Goal: Check status: Check status

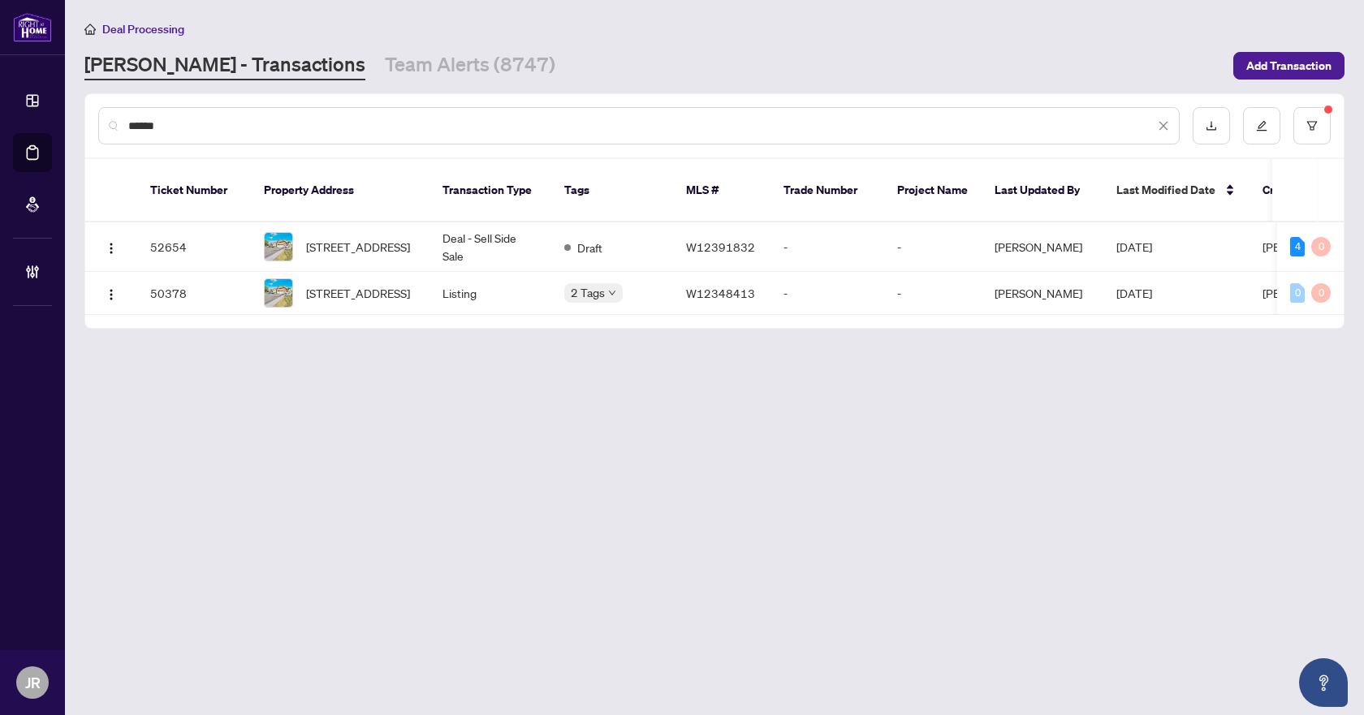
click at [1159, 118] on span at bounding box center [1163, 126] width 11 height 18
click at [1162, 120] on icon "close" at bounding box center [1163, 125] width 11 height 11
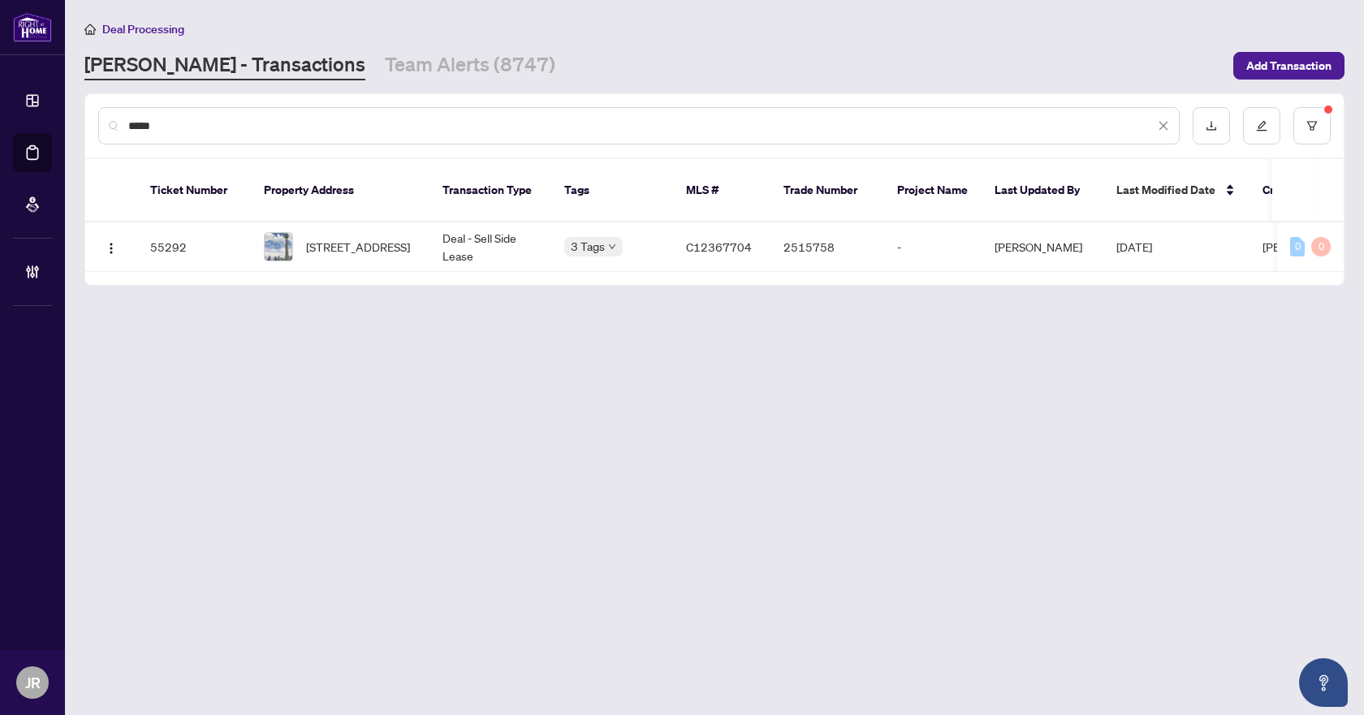
type input "*****"
click at [490, 232] on td "Deal - Sell Side Lease" at bounding box center [491, 248] width 122 height 50
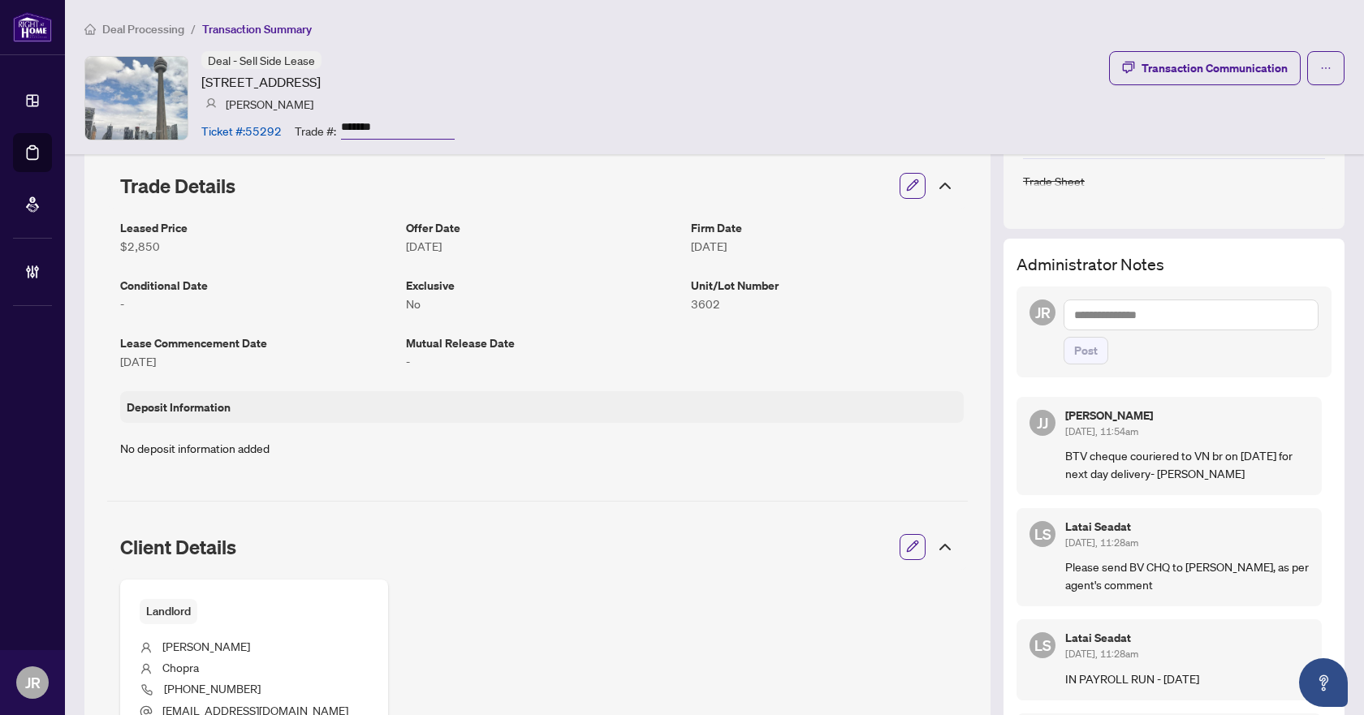
scroll to position [325, 0]
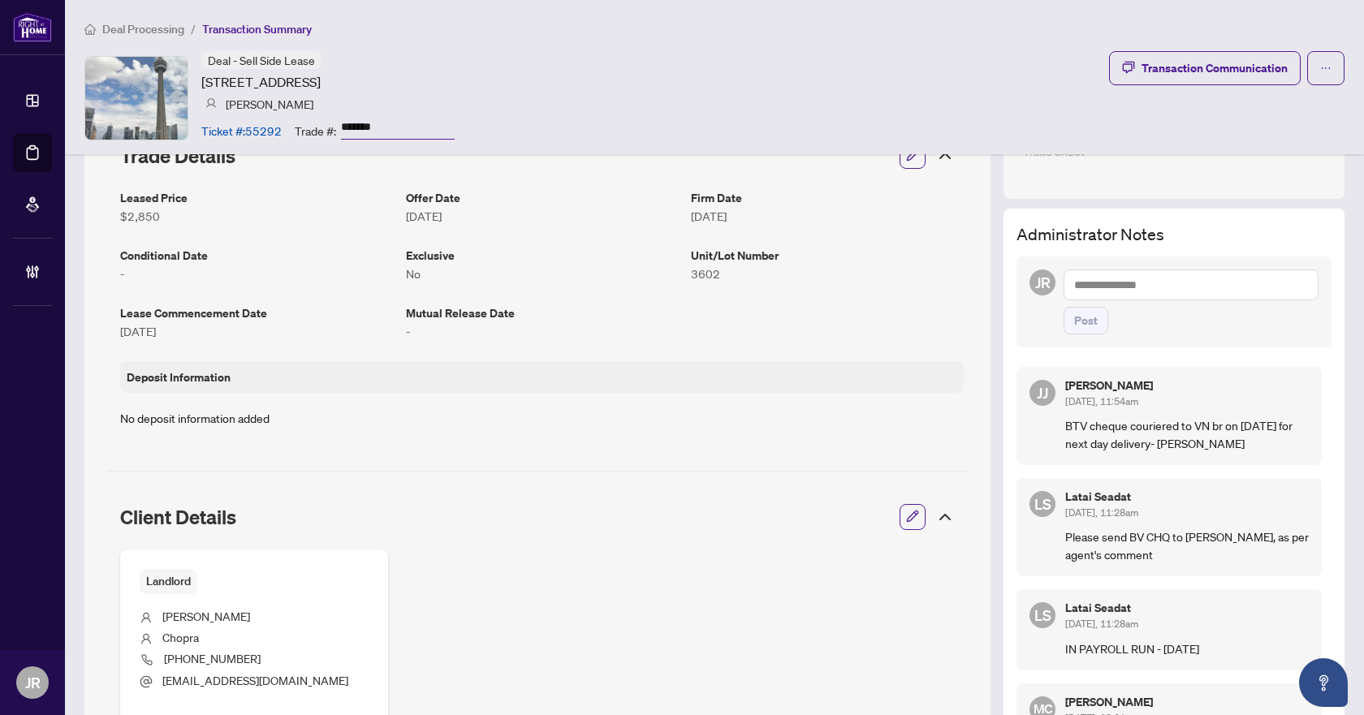
click at [158, 29] on span "Deal Processing" at bounding box center [143, 29] width 82 height 15
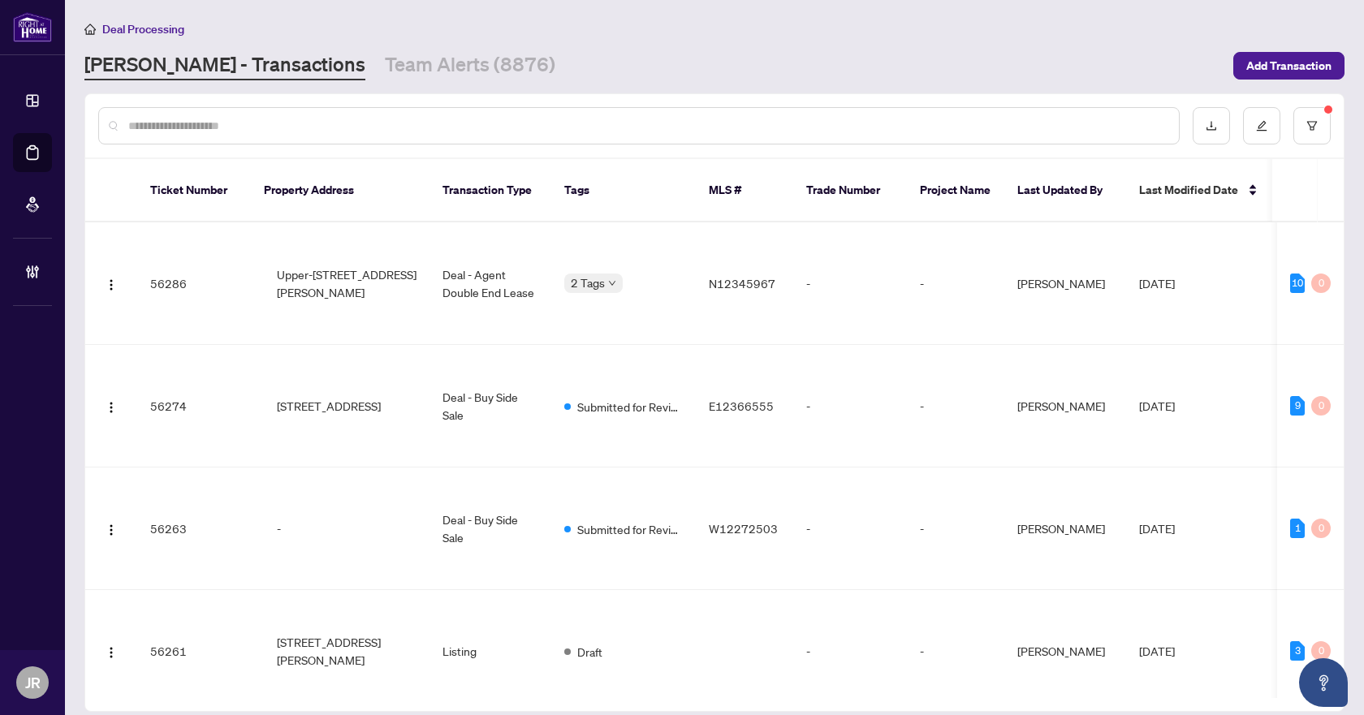
click at [655, 129] on input "text" at bounding box center [647, 126] width 1038 height 18
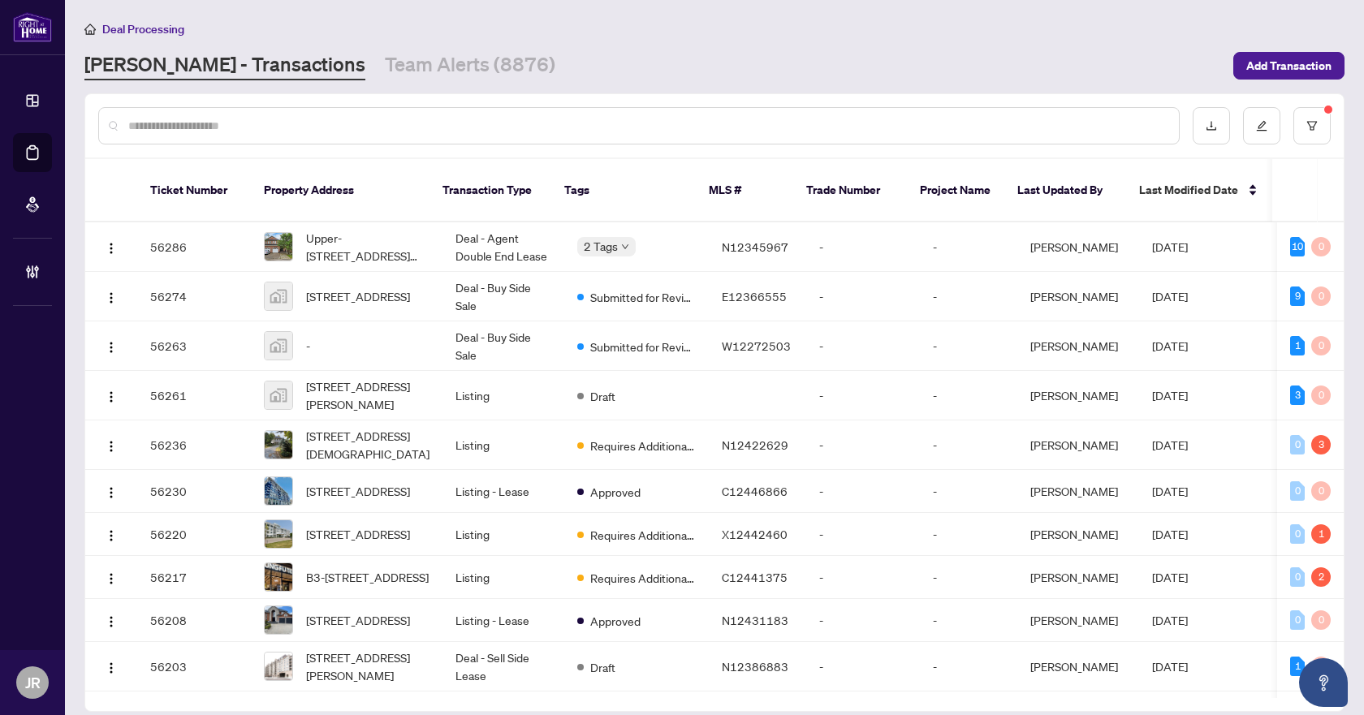
type input "*"
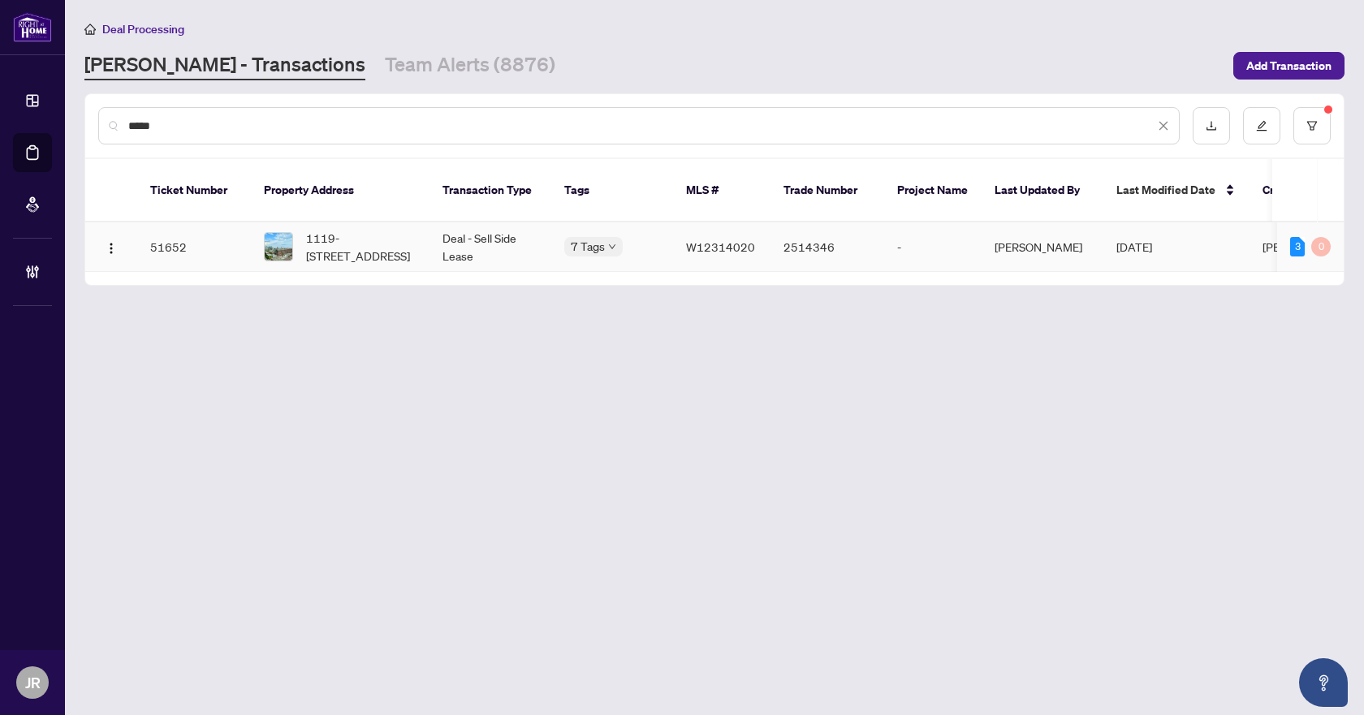
type input "*****"
click at [542, 233] on td "Deal - Sell Side Lease" at bounding box center [491, 248] width 122 height 50
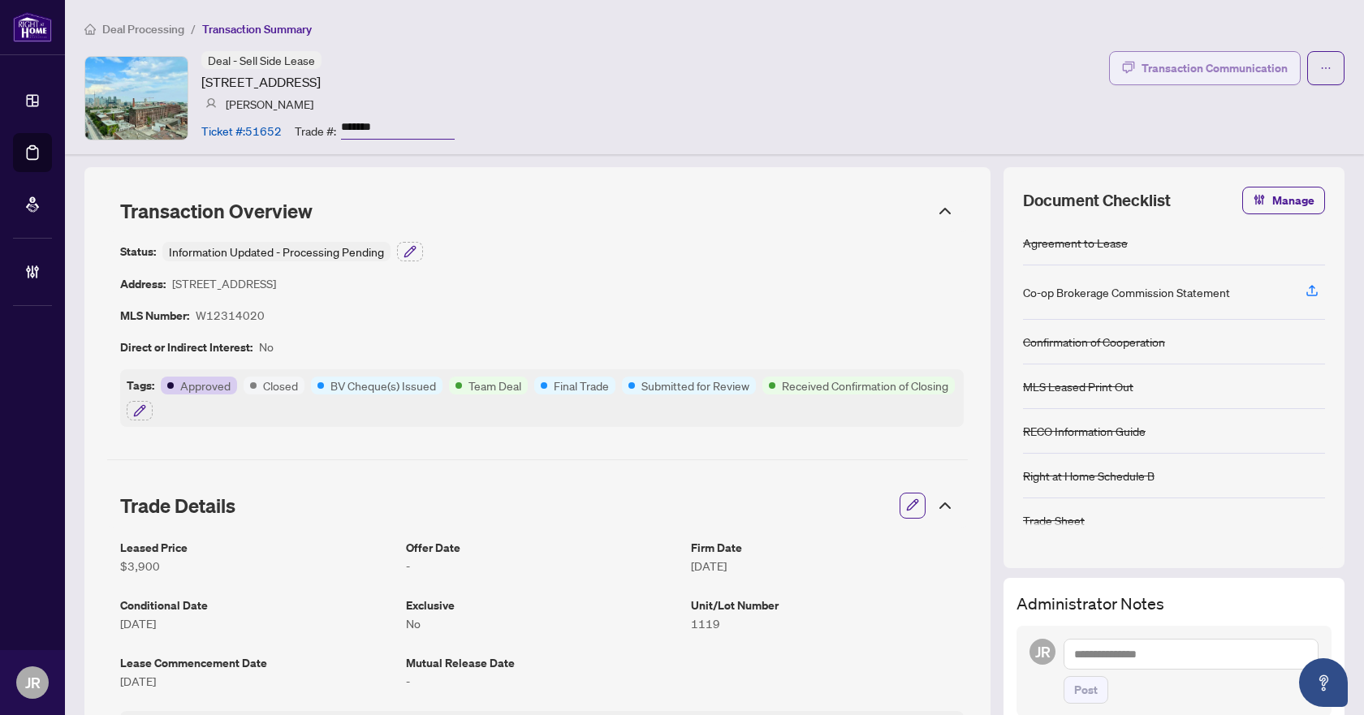
click at [1147, 58] on div "Transaction Communication" at bounding box center [1215, 68] width 146 height 26
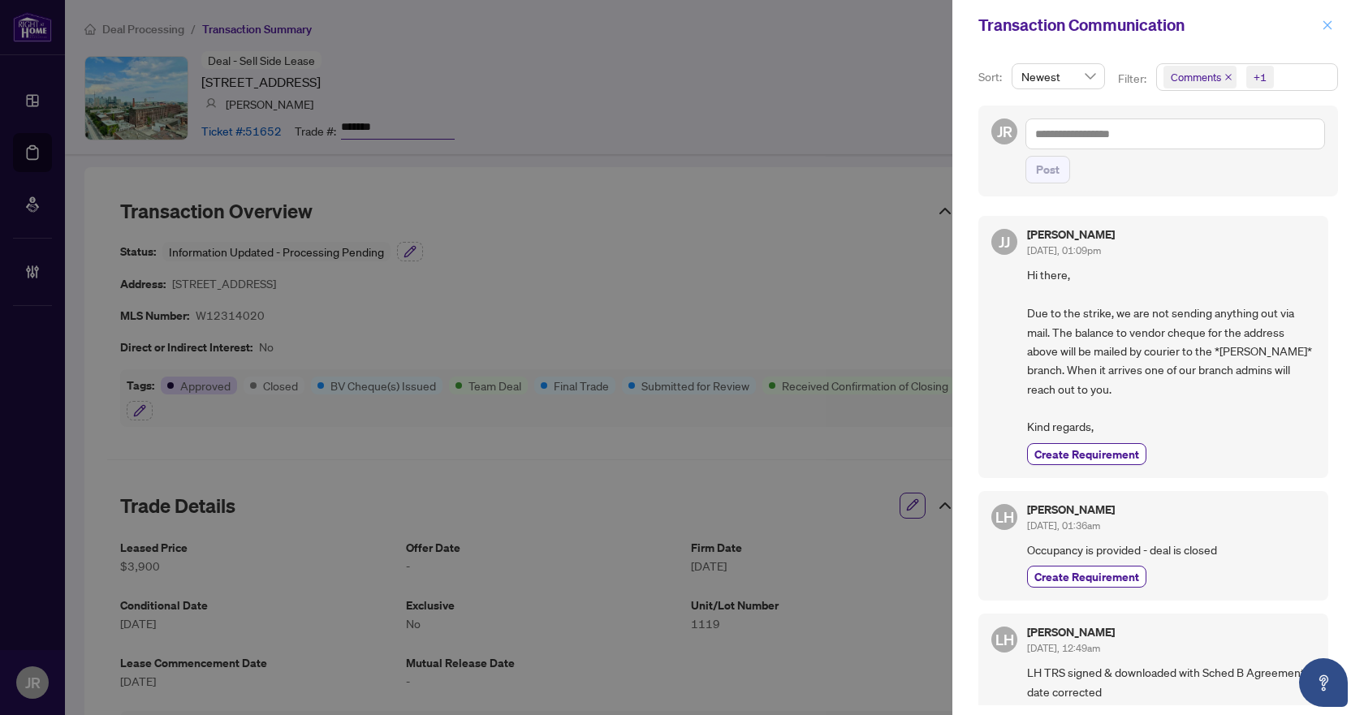
click at [1320, 26] on button "button" at bounding box center [1327, 24] width 21 height 19
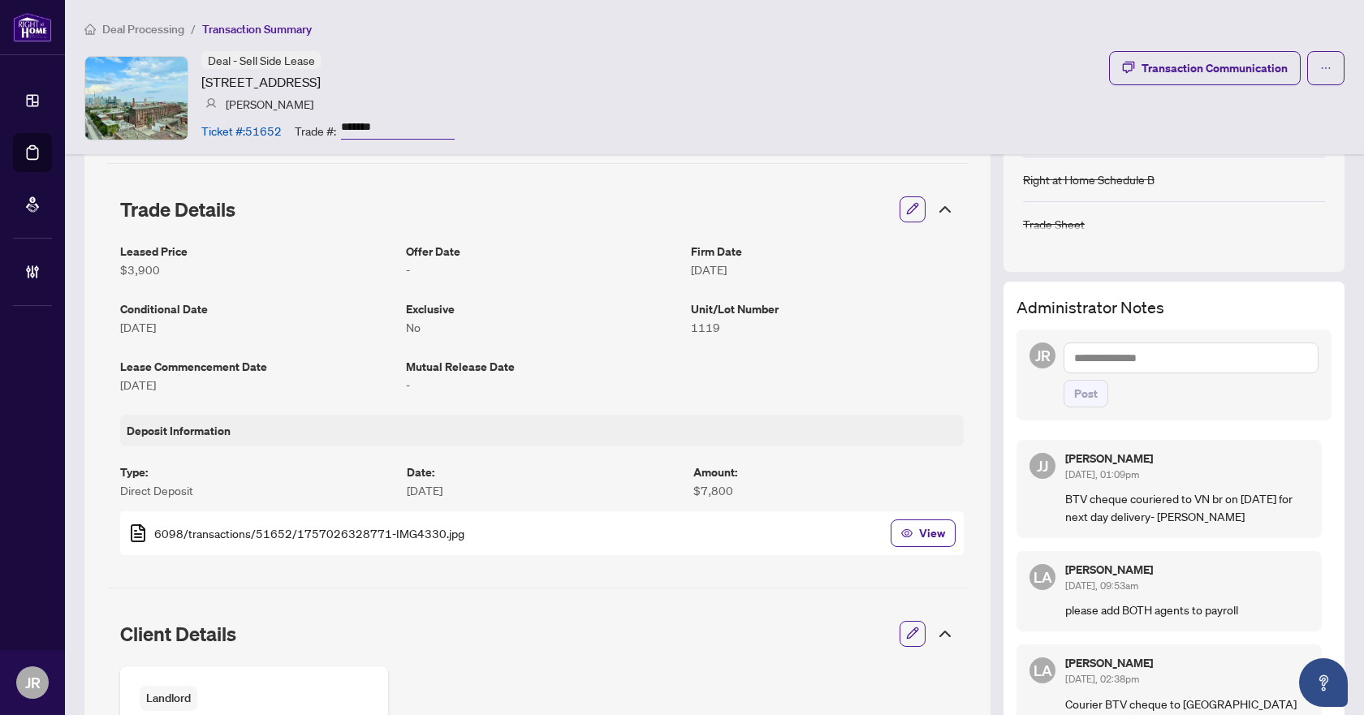
scroll to position [325, 0]
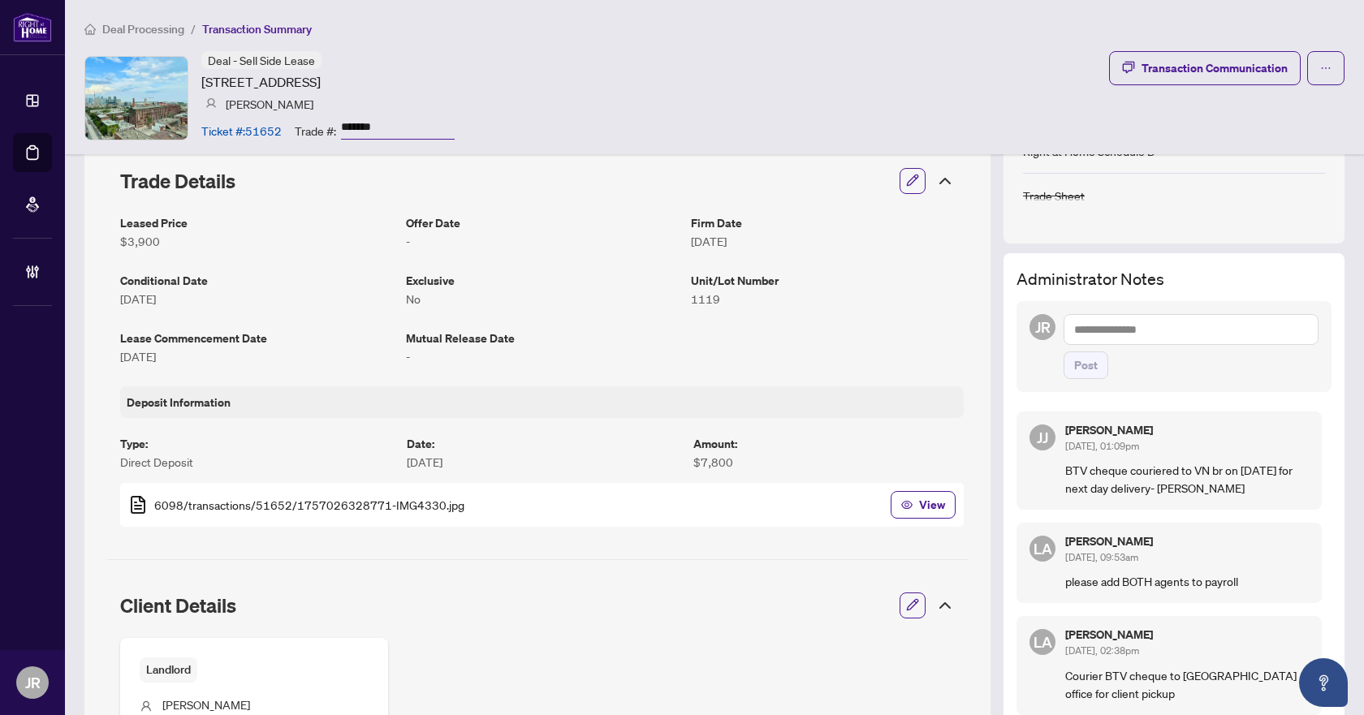
click at [173, 11] on div "Deal Processing / Transaction Summary Deal - Sell Side Lease 285 Dufferin St, T…" at bounding box center [714, 77] width 1299 height 154
click at [169, 24] on span "Deal Processing" at bounding box center [143, 29] width 82 height 15
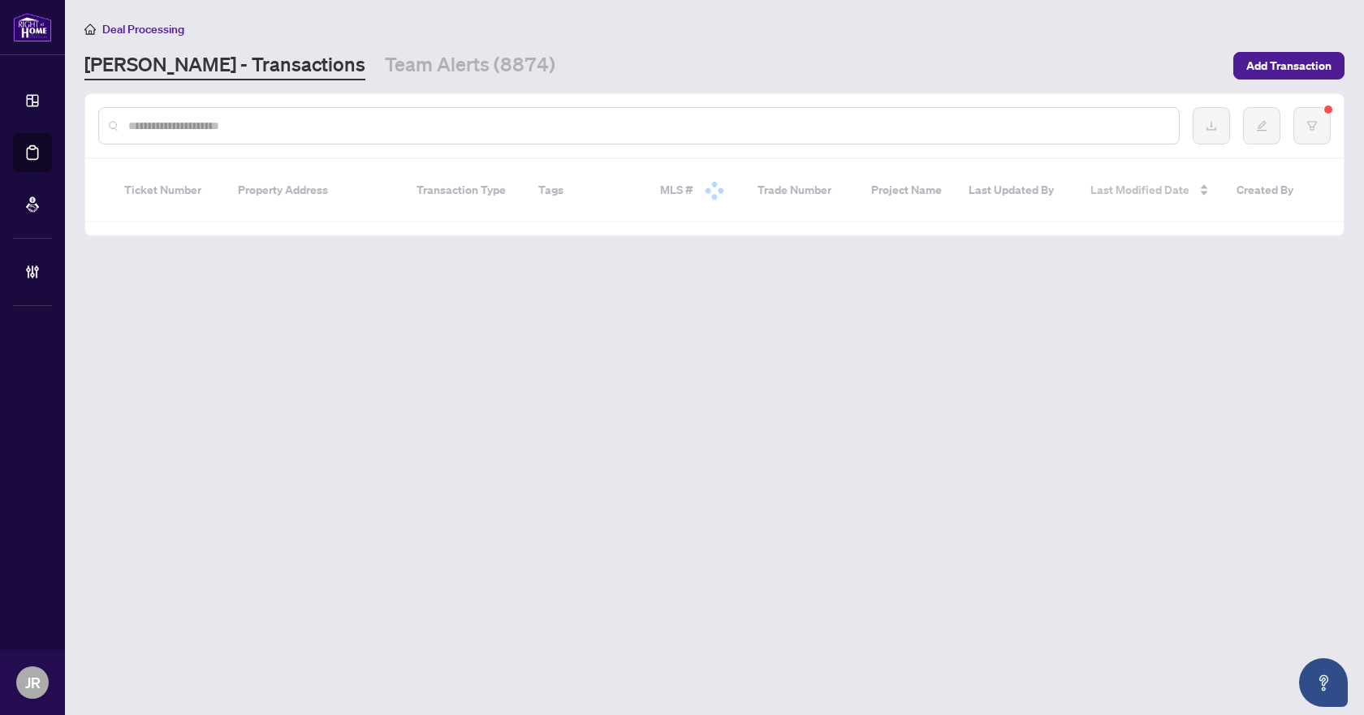
click at [240, 120] on input "text" at bounding box center [647, 126] width 1038 height 18
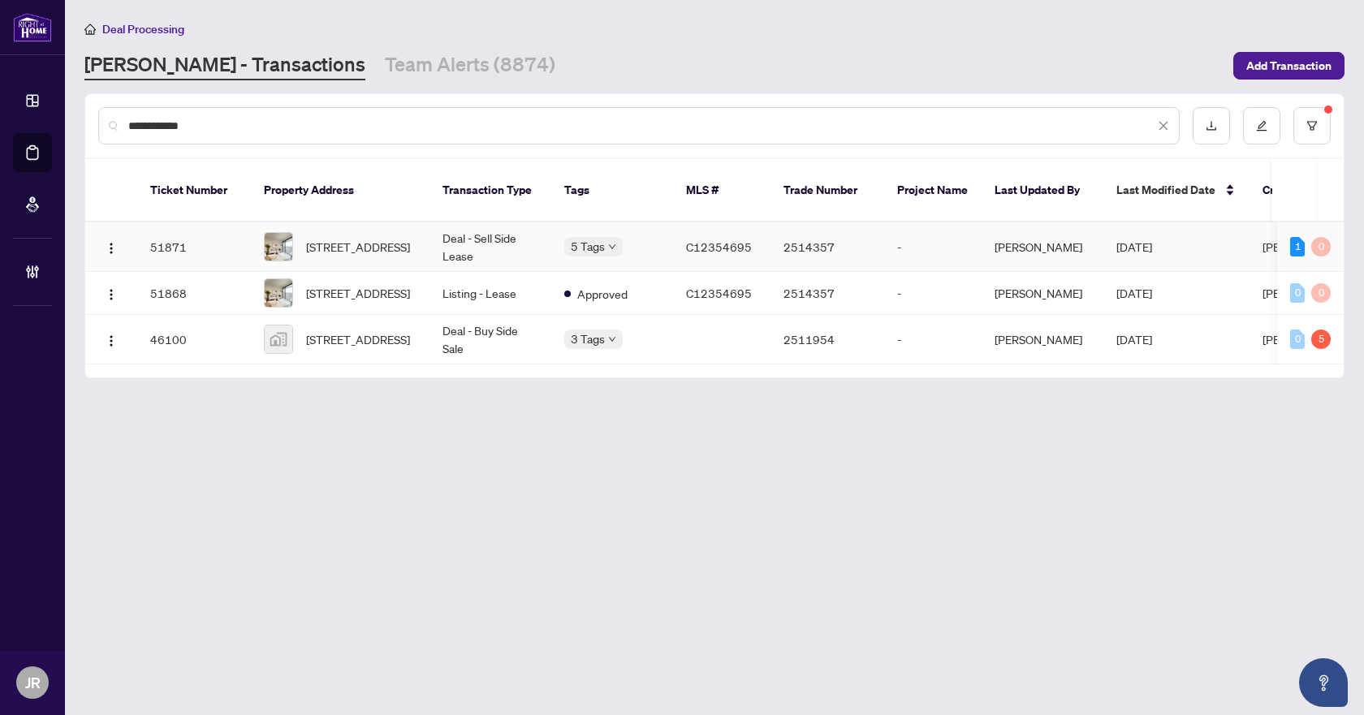
type input "**********"
click at [525, 232] on td "Deal - Sell Side Lease" at bounding box center [491, 248] width 122 height 50
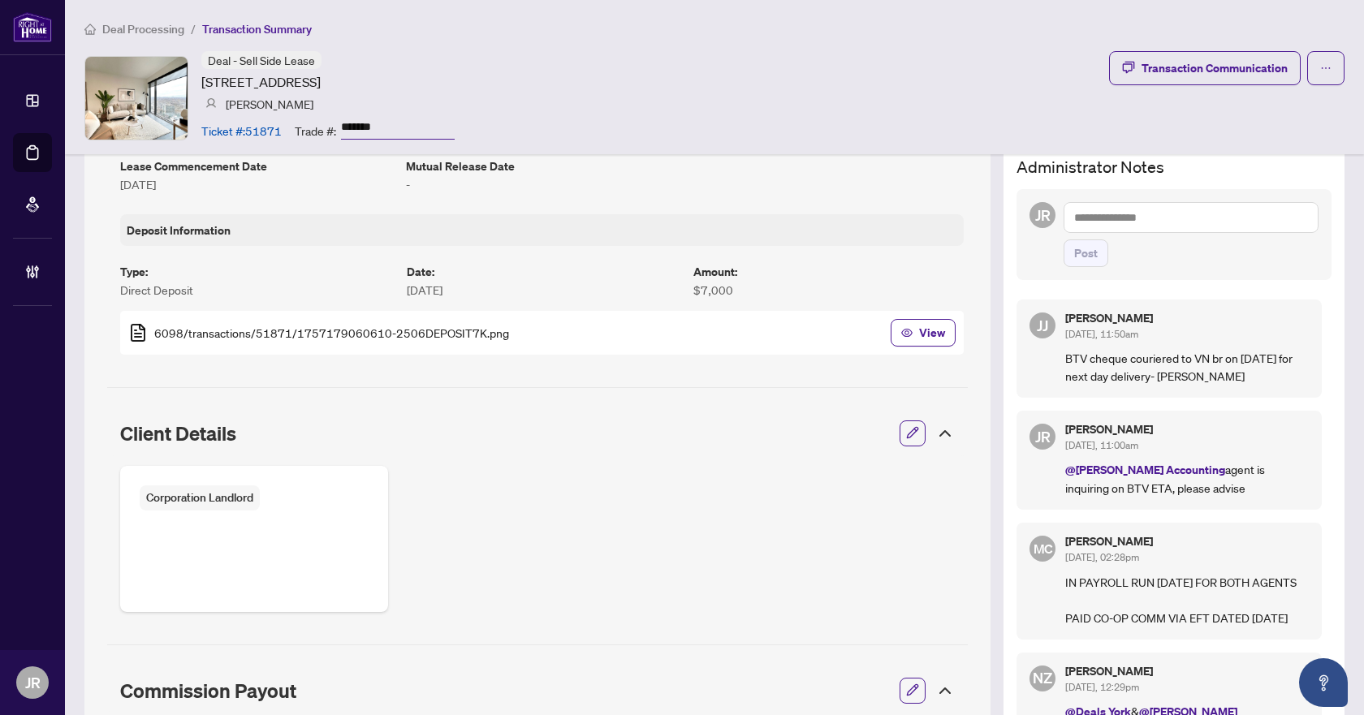
scroll to position [568, 0]
